Goal: Task Accomplishment & Management: Manage account settings

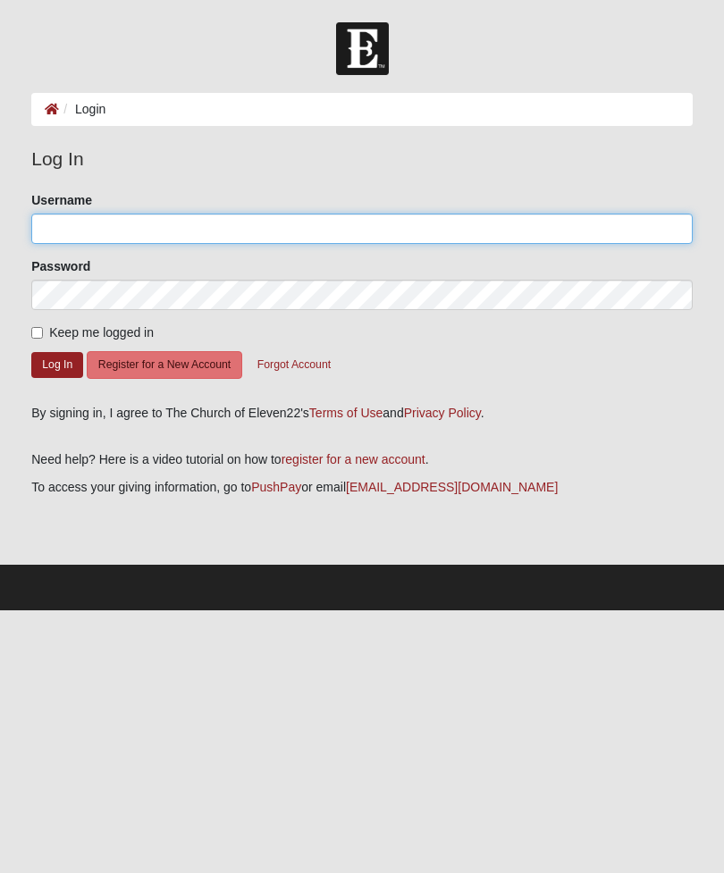
click at [458, 233] on input "Username" at bounding box center [361, 228] width 661 height 30
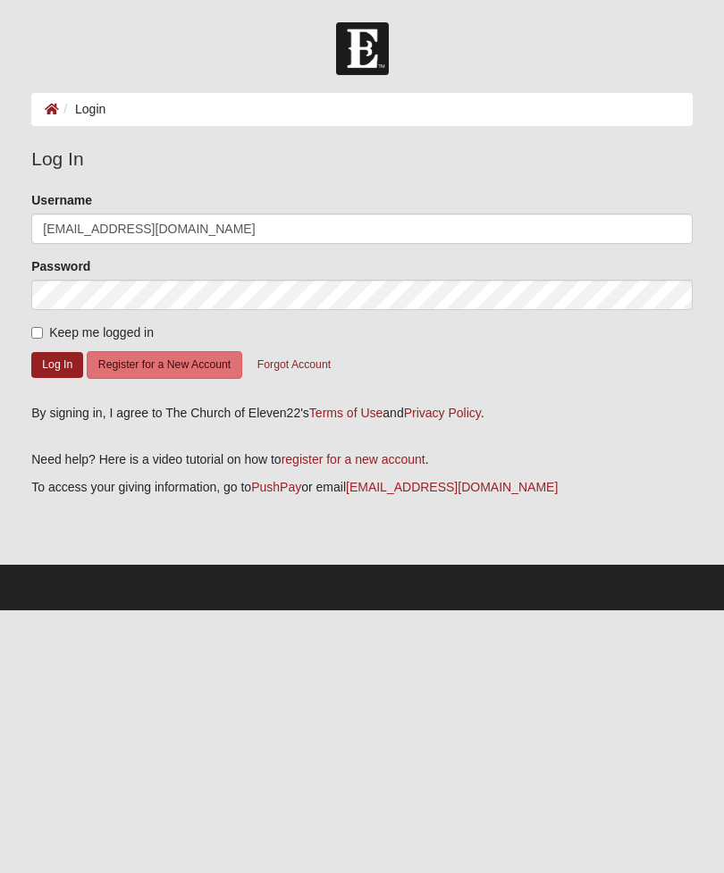
click at [0, 505] on form "Log In Login Login Error Log In Please correct the following: Username [EMAIL_A…" at bounding box center [362, 316] width 724 height 588
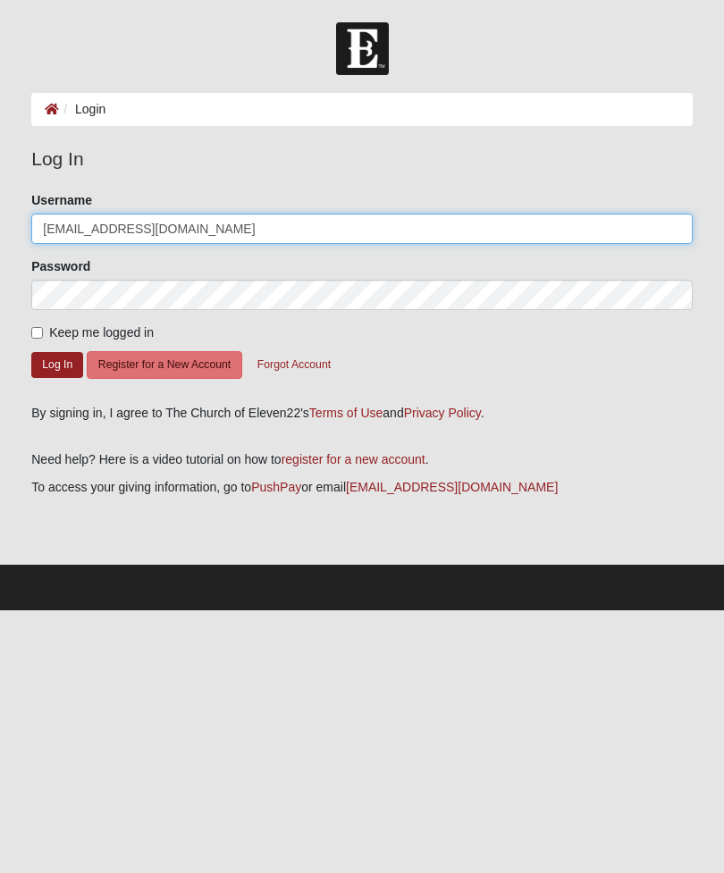
click at [515, 230] on input "[EMAIL_ADDRESS][DOMAIN_NAME]" at bounding box center [361, 228] width 661 height 30
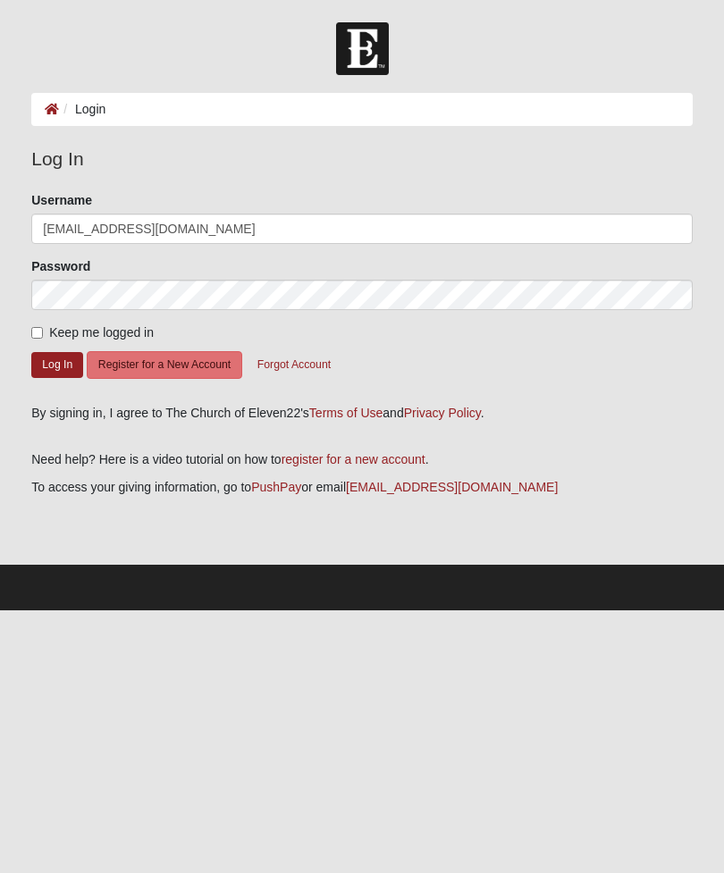
click at [63, 374] on button "Log In" at bounding box center [57, 365] width 52 height 26
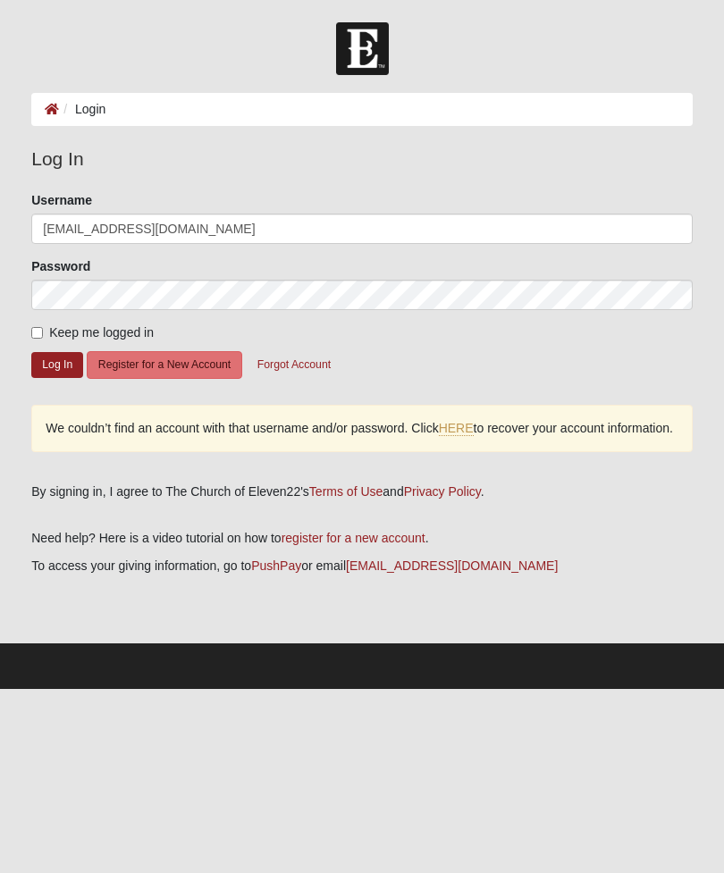
click at [71, 368] on button "Log In" at bounding box center [57, 365] width 52 height 26
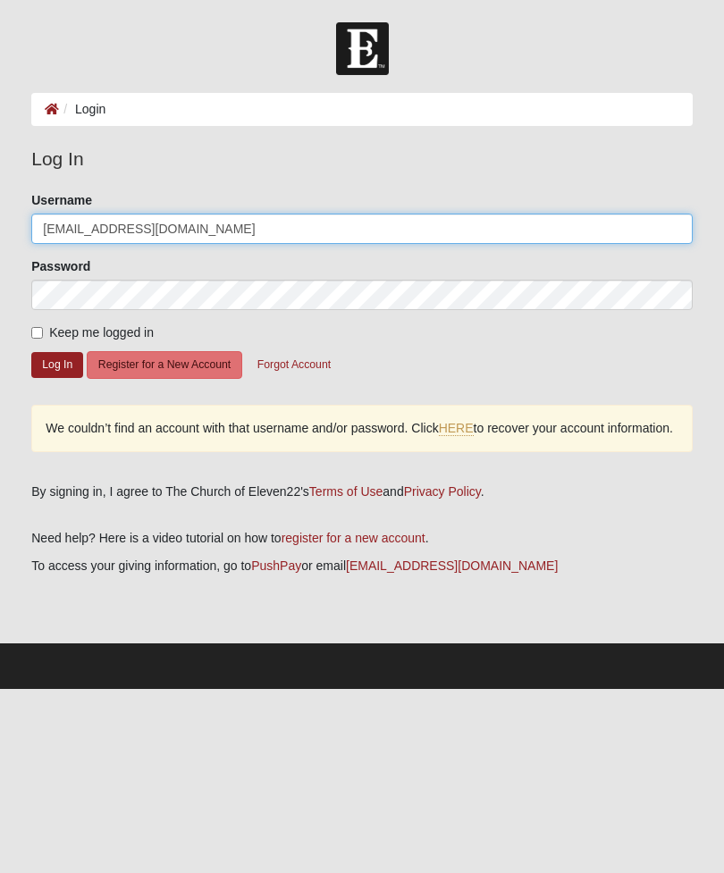
click at [620, 234] on input "[EMAIL_ADDRESS][DOMAIN_NAME]" at bounding box center [361, 228] width 661 height 30
type input "C"
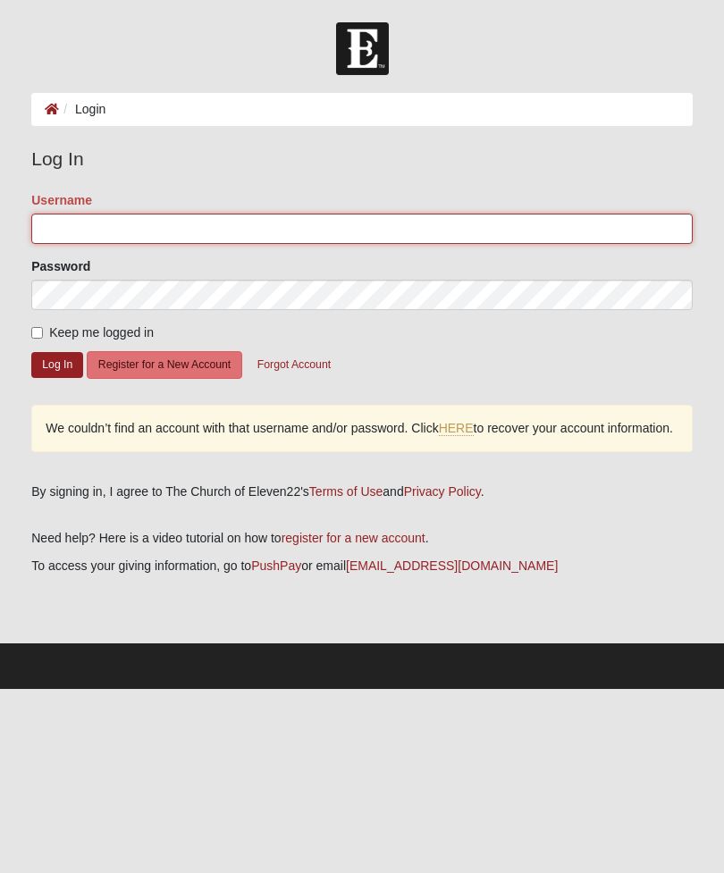
click at [582, 233] on input "Username" at bounding box center [361, 228] width 661 height 30
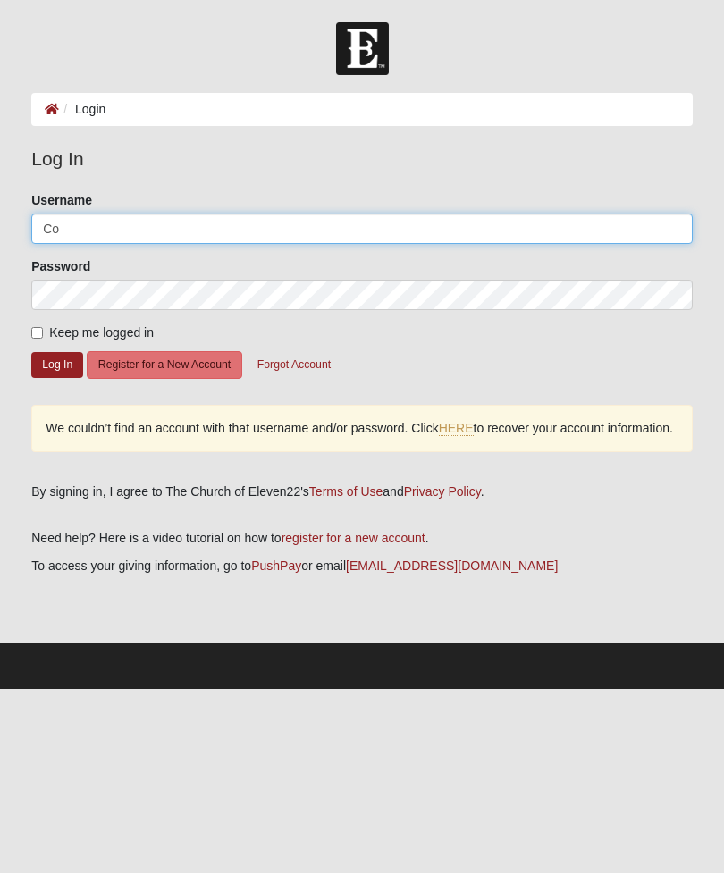
click at [57, 364] on button "Log In" at bounding box center [57, 365] width 52 height 26
click at [570, 224] on input "Co" at bounding box center [361, 228] width 661 height 30
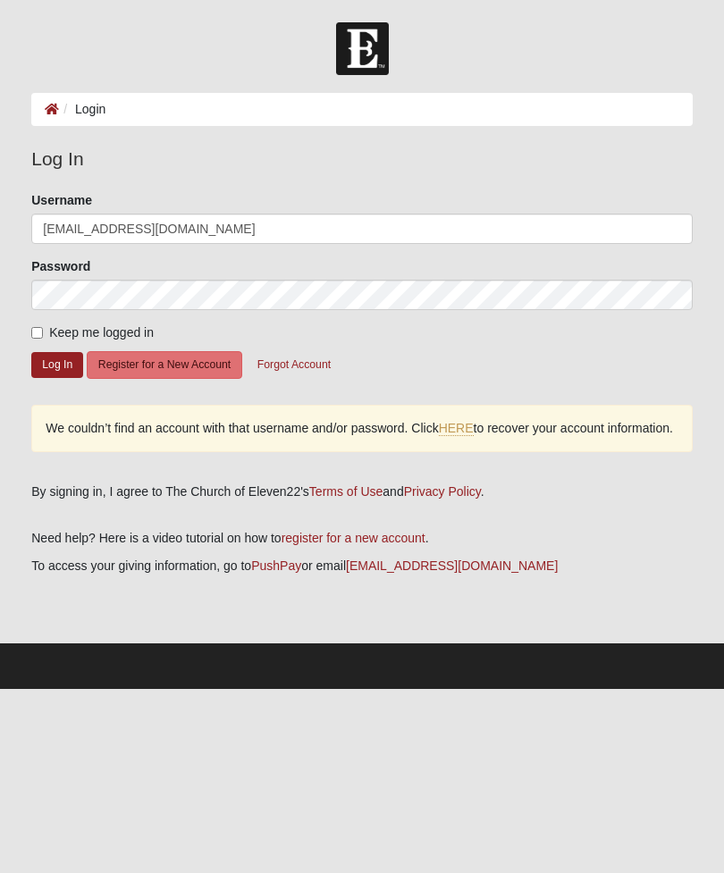
click at [52, 366] on button "Log In" at bounding box center [57, 365] width 52 height 26
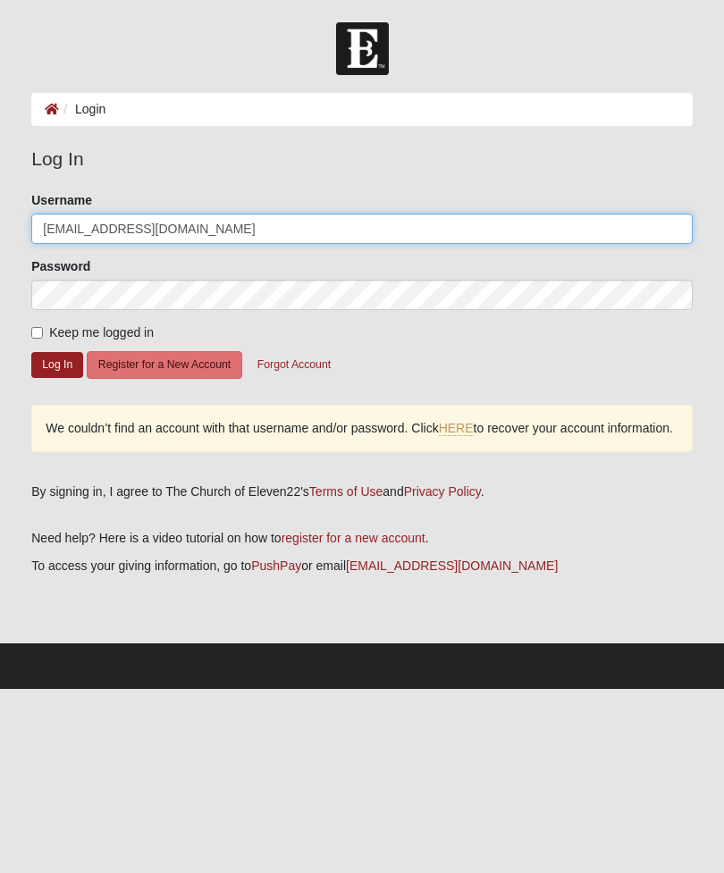
click at [659, 233] on input "[EMAIL_ADDRESS][DOMAIN_NAME]" at bounding box center [361, 228] width 661 height 30
type input "C"
